Goal: Task Accomplishment & Management: Manage account settings

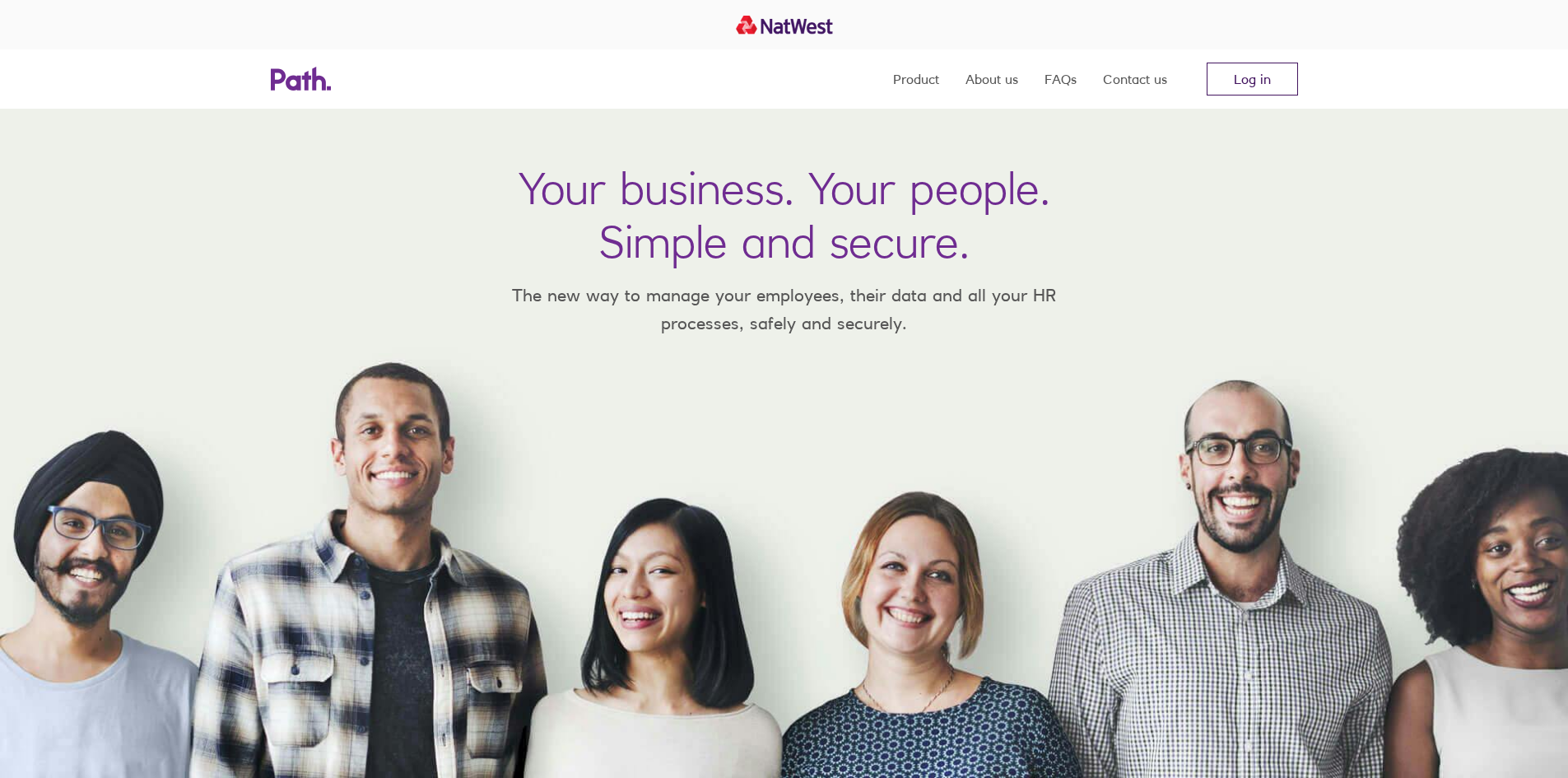
click at [1248, 72] on link "Log in" at bounding box center [1252, 79] width 91 height 33
click at [1239, 82] on link "Log in" at bounding box center [1252, 79] width 91 height 33
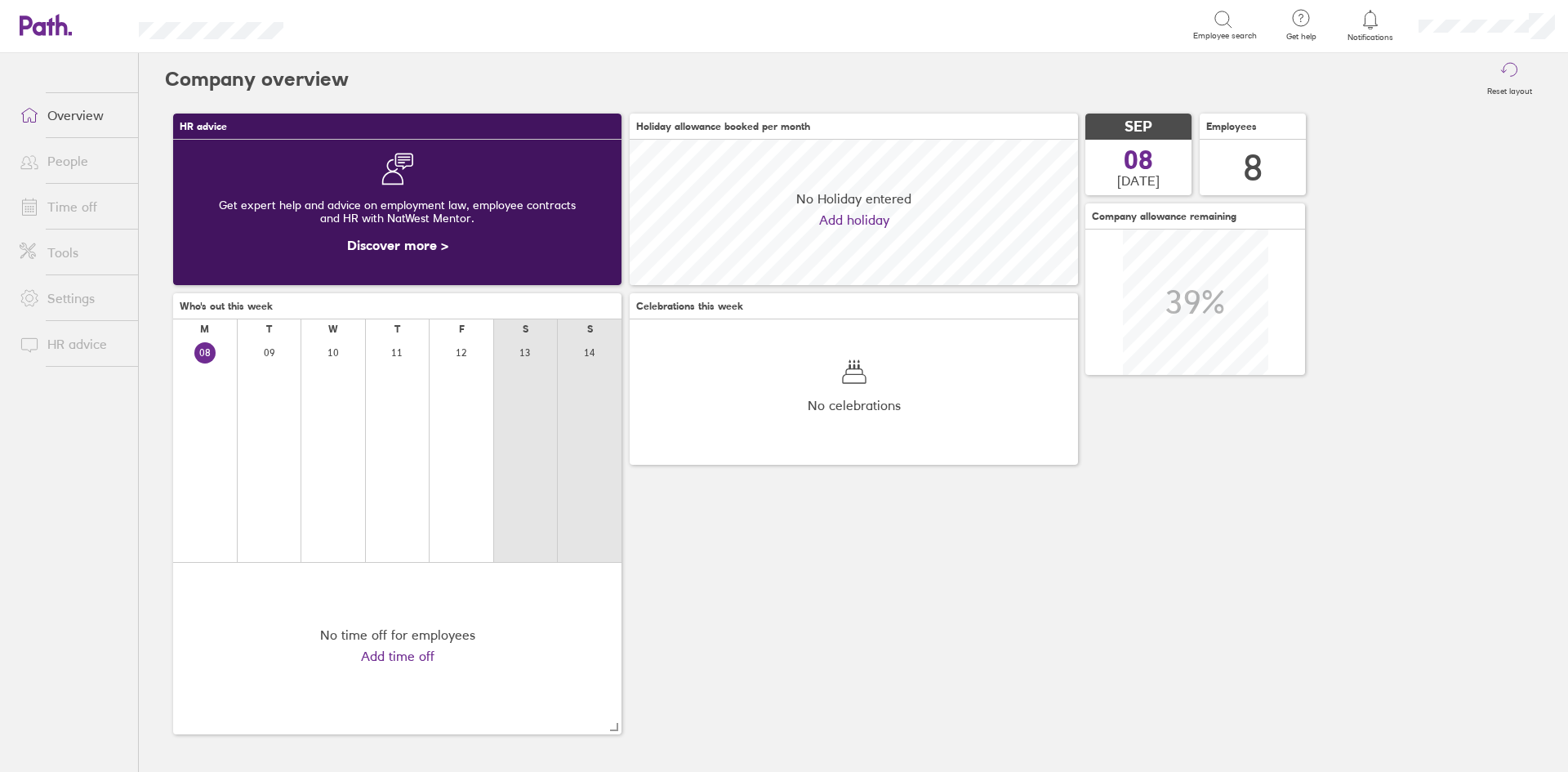
scroll to position [146, 448]
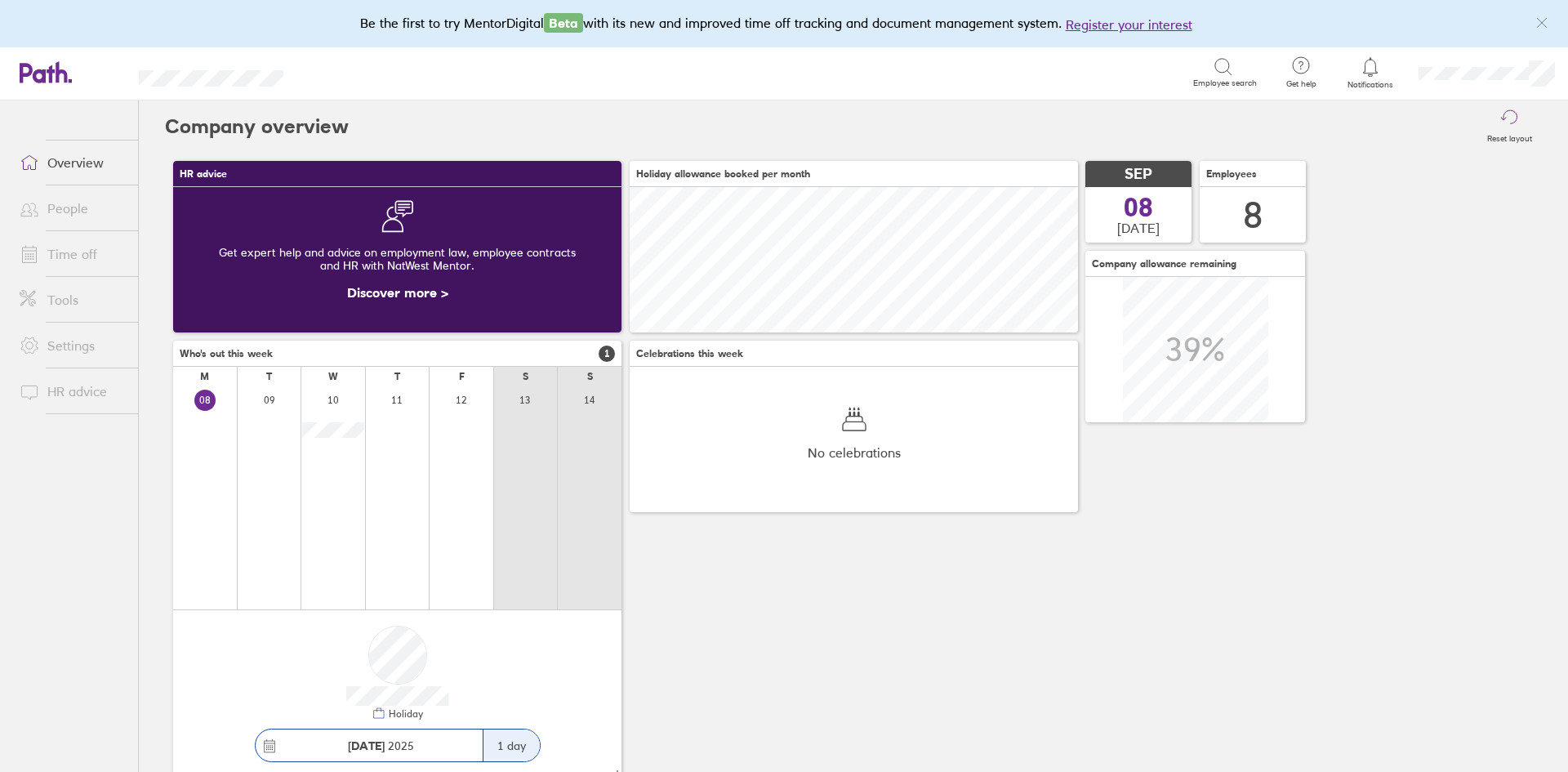
click at [1546, 22] on icon "link" at bounding box center [1541, 22] width 13 height 13
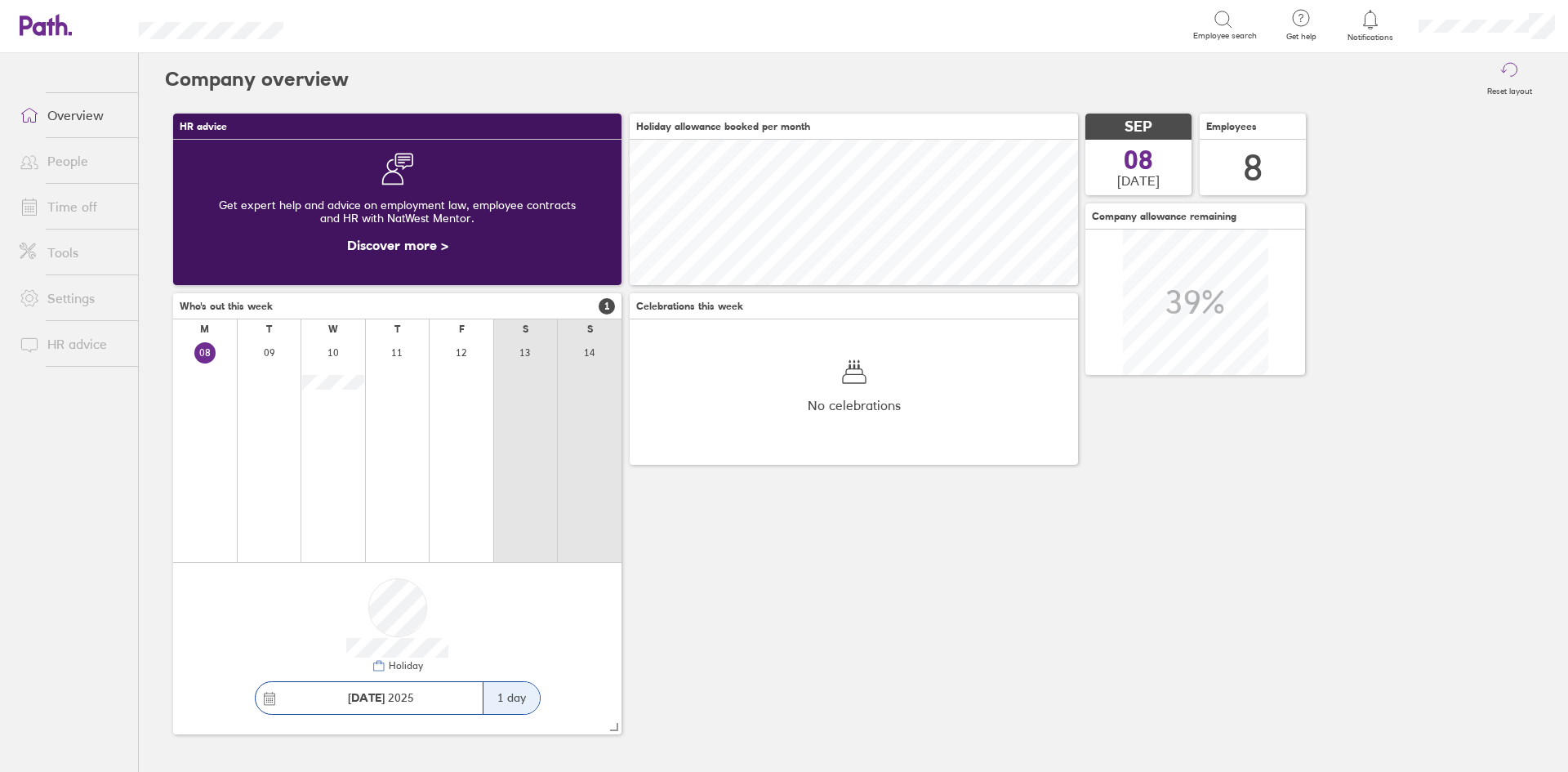
click at [1365, 26] on icon at bounding box center [1370, 19] width 14 height 19
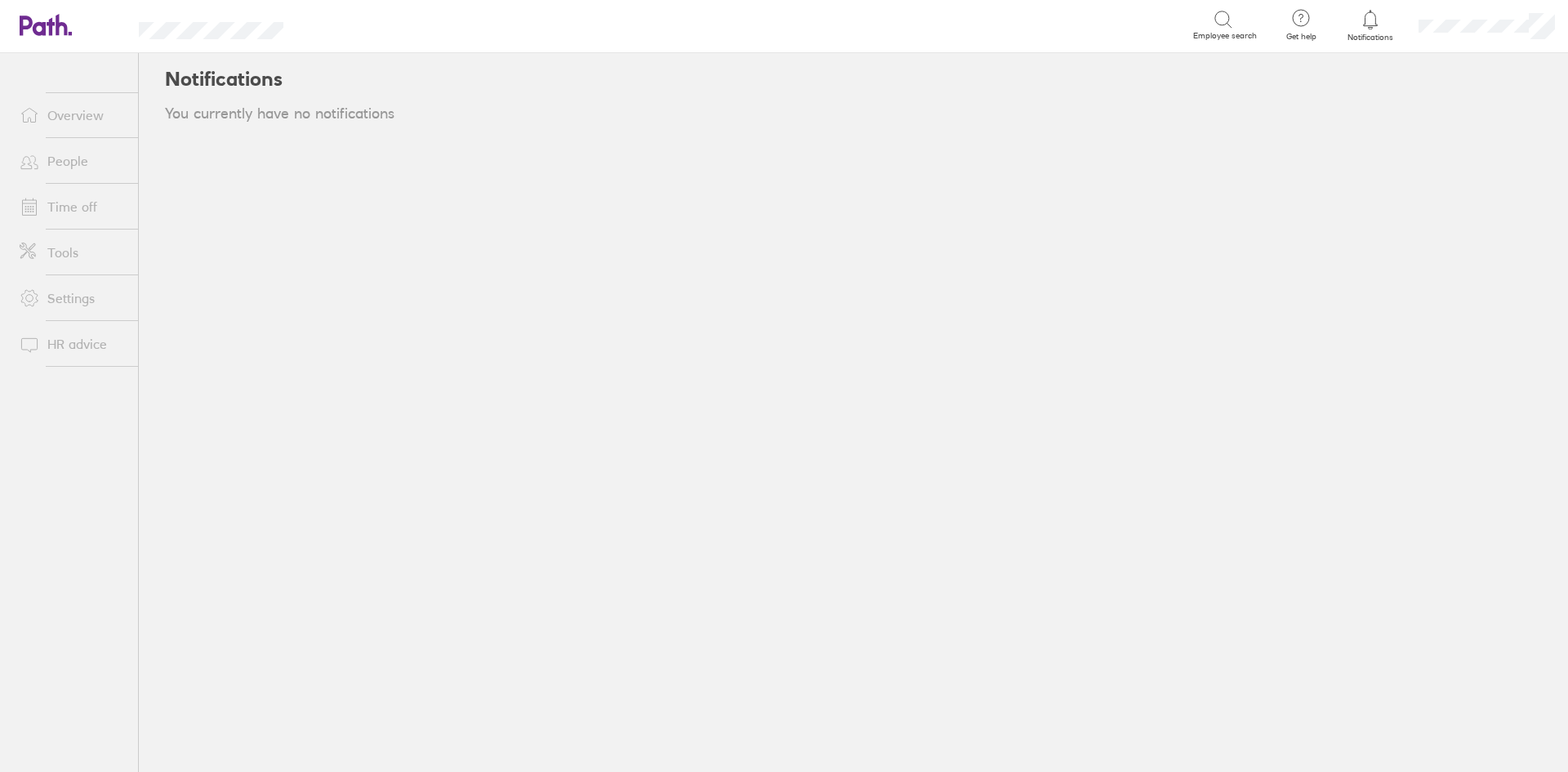
click at [1369, 23] on icon at bounding box center [1370, 20] width 20 height 20
click at [71, 160] on link "People" at bounding box center [72, 161] width 131 height 33
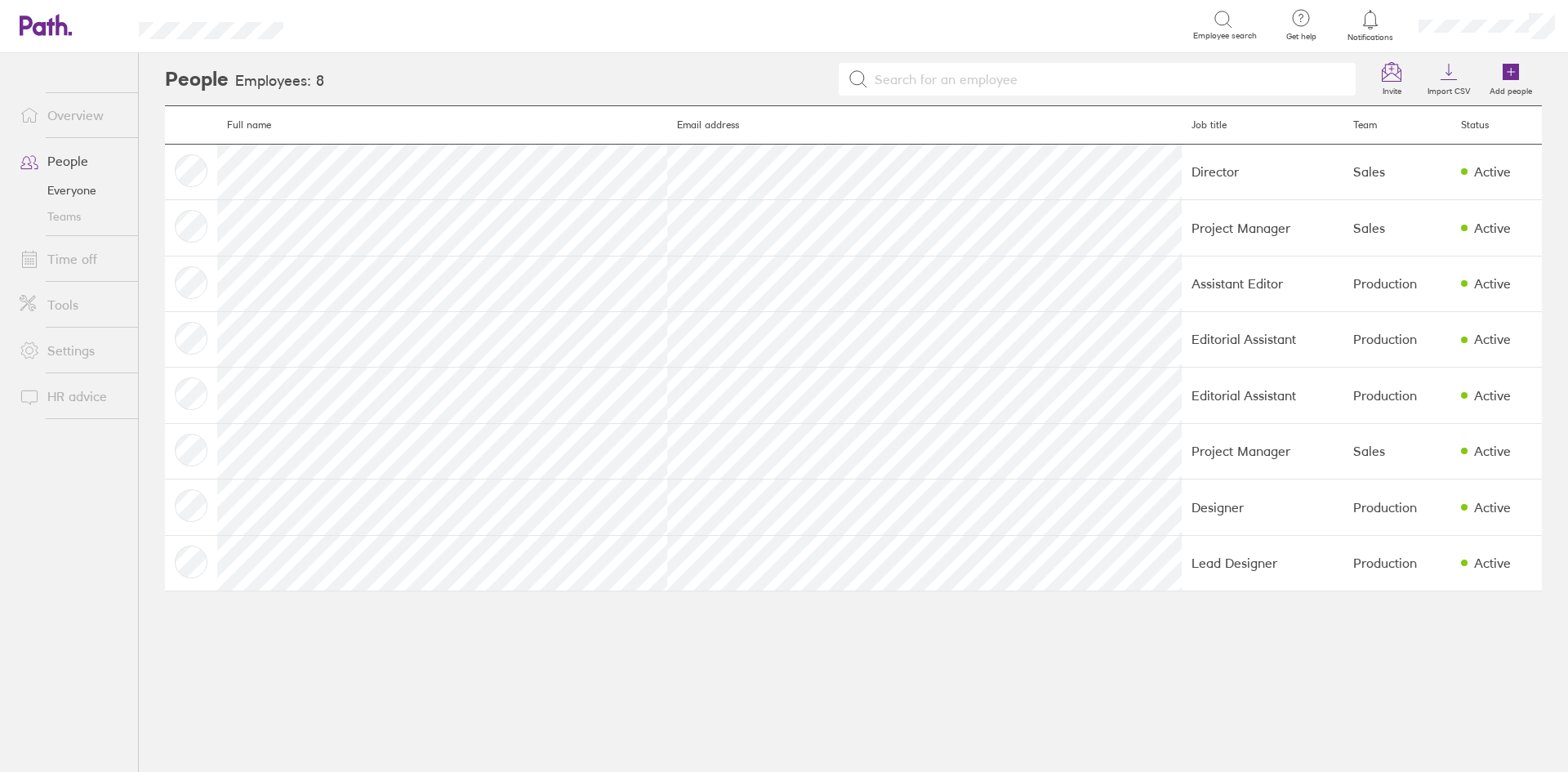
click at [74, 261] on link "Time off" at bounding box center [72, 258] width 131 height 33
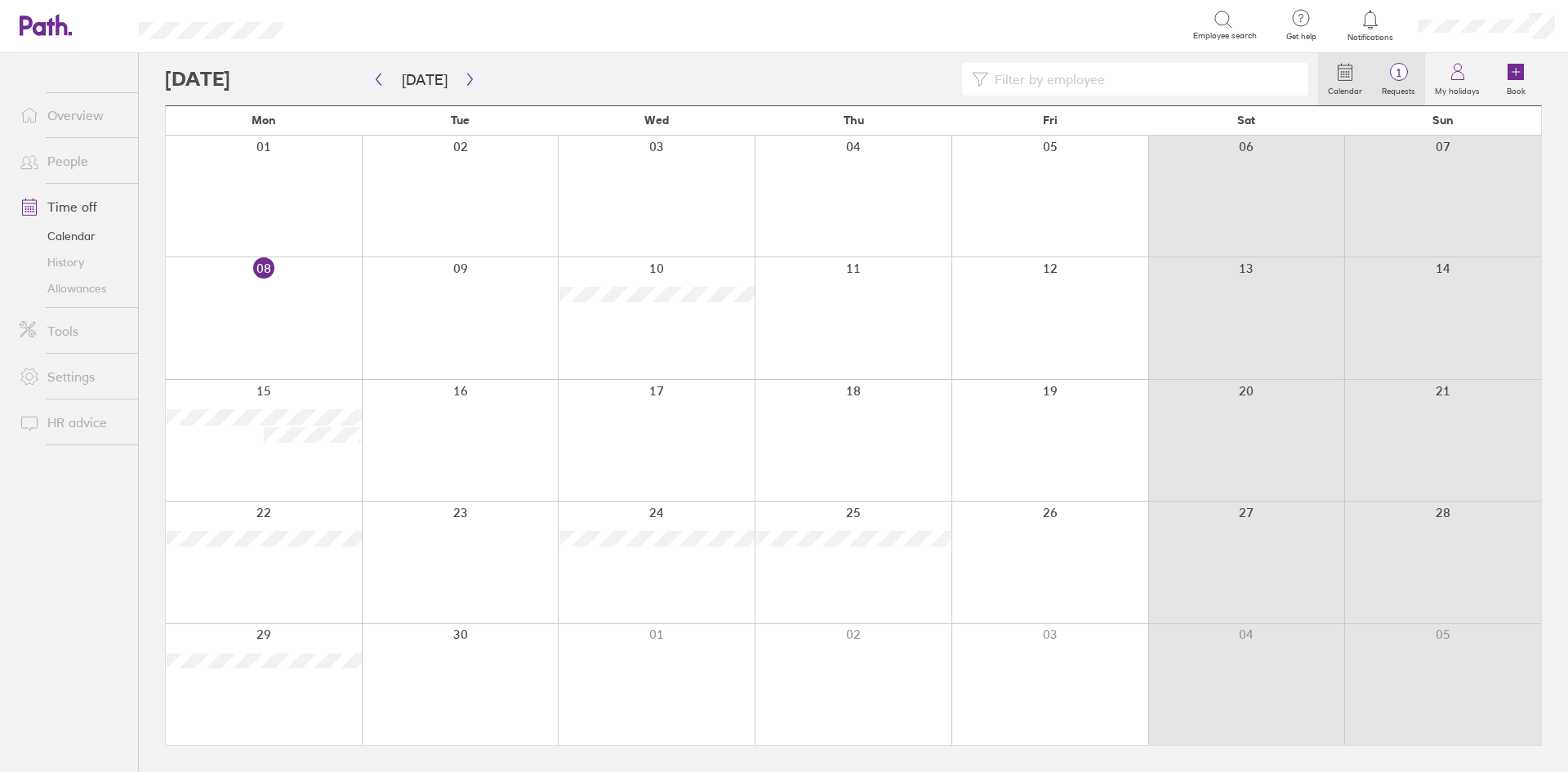
click at [1399, 82] on label "Requests" at bounding box center [1399, 89] width 53 height 15
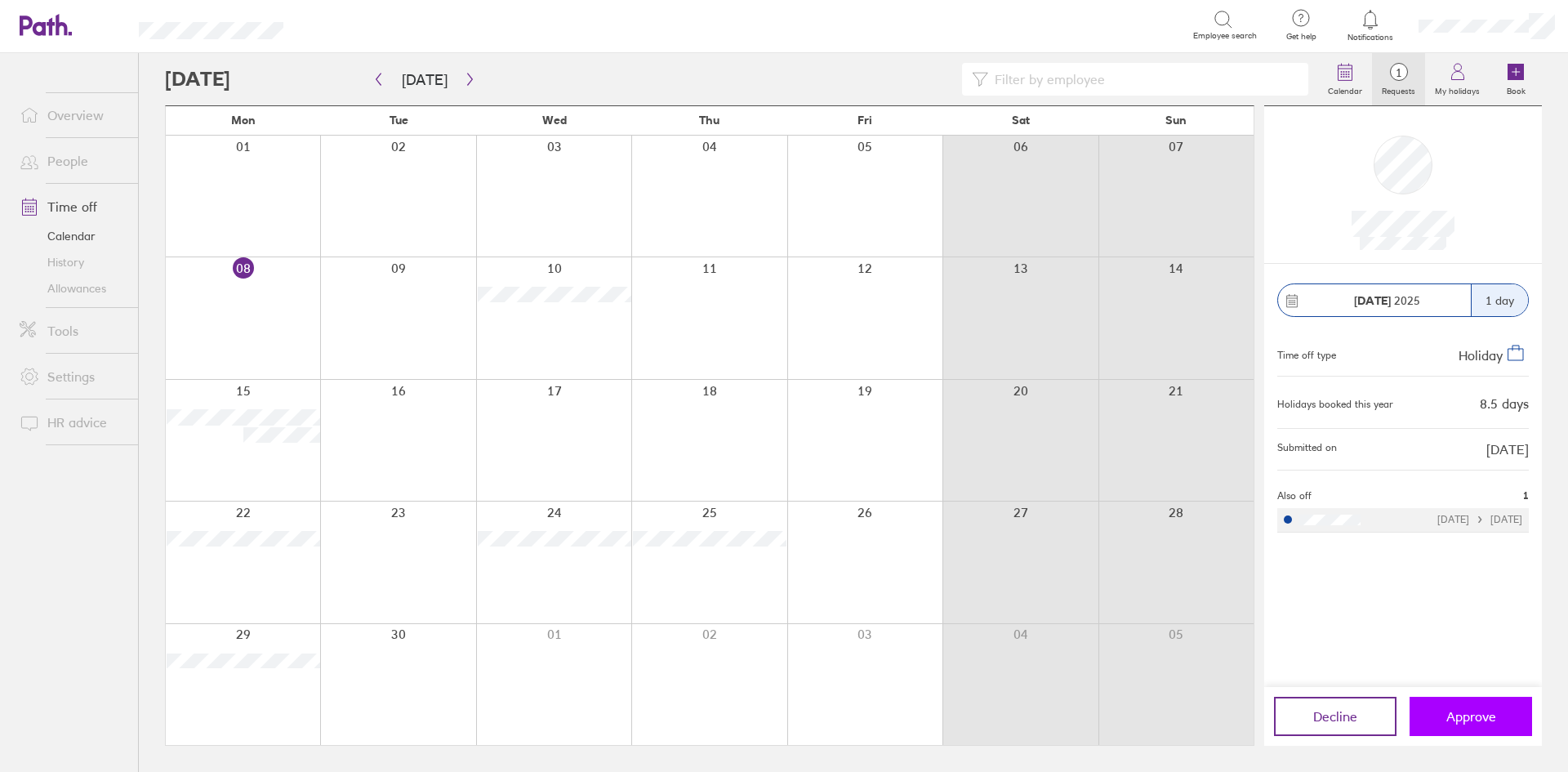
click at [1462, 721] on span "Approve" at bounding box center [1471, 716] width 50 height 15
